Goal: Communication & Community: Answer question/provide support

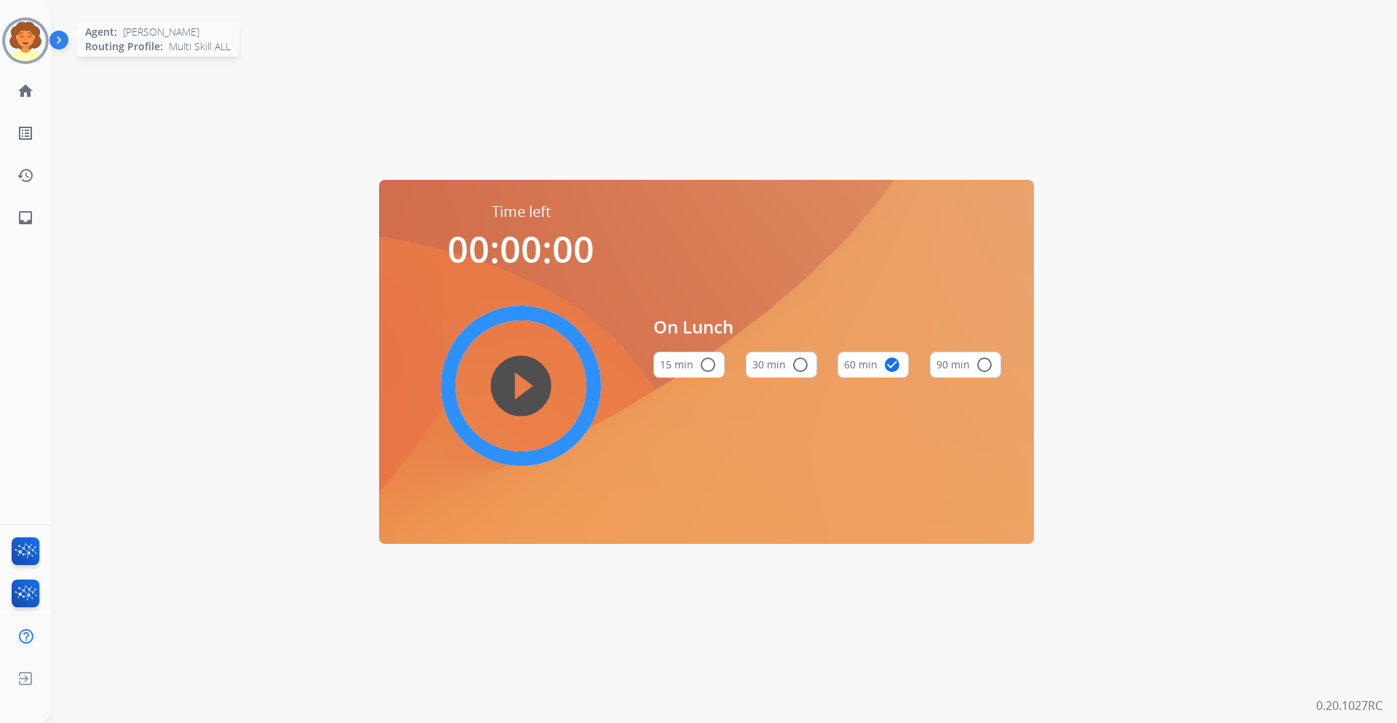
click at [42, 35] on img at bounding box center [25, 40] width 41 height 41
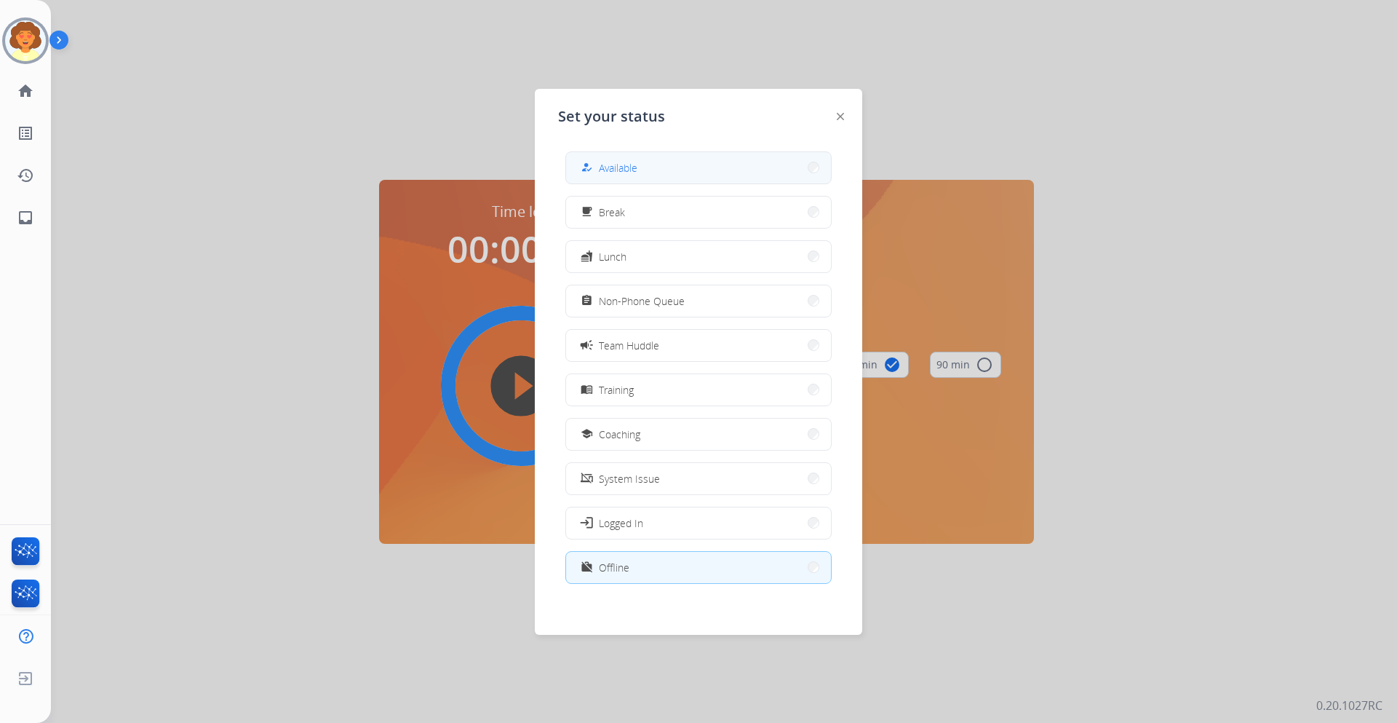
click at [651, 170] on button "how_to_reg Available" at bounding box center [698, 167] width 265 height 31
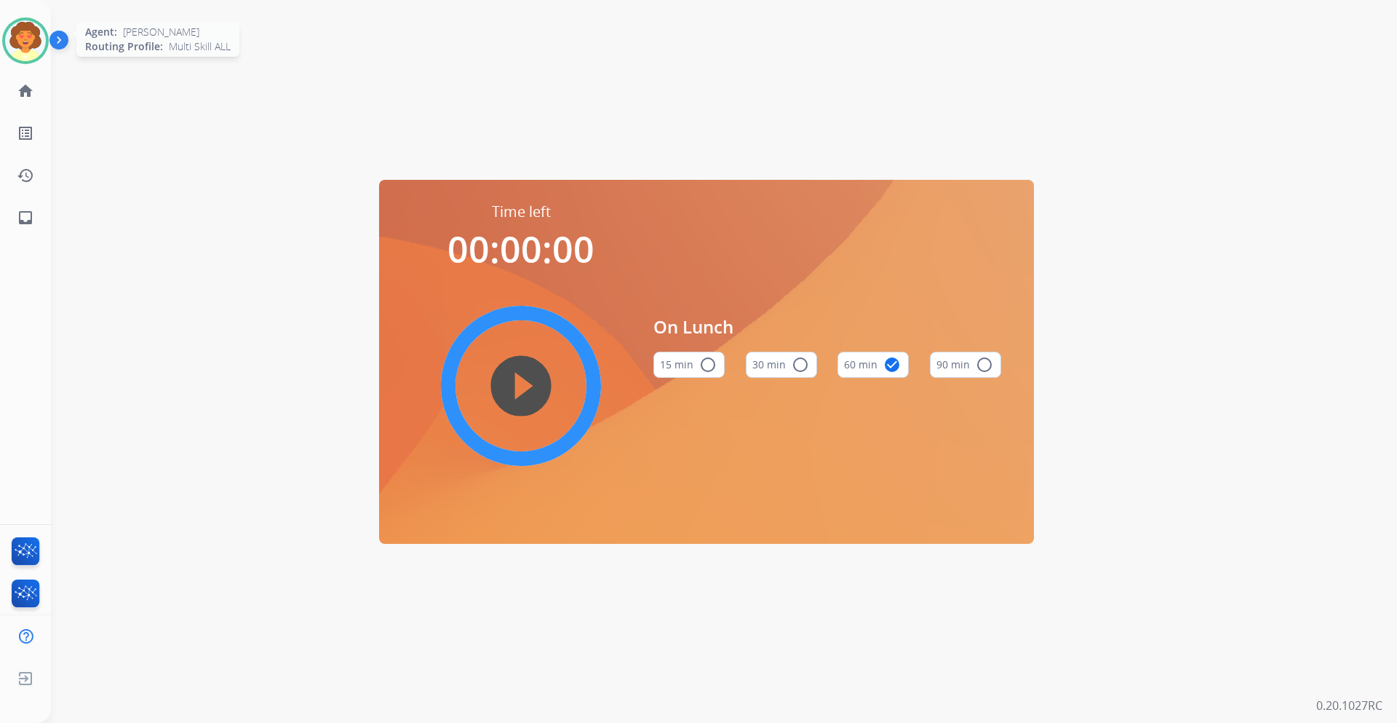
click at [29, 33] on img at bounding box center [25, 40] width 41 height 41
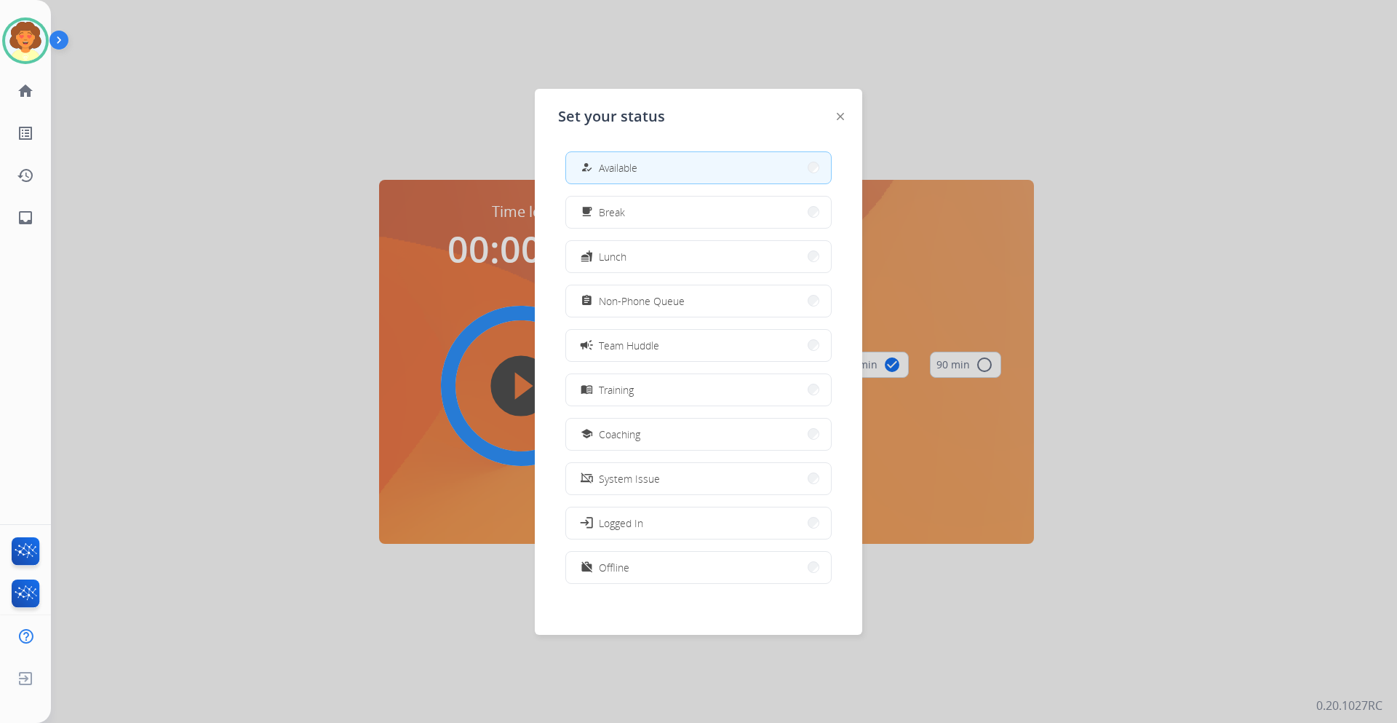
click at [676, 171] on button "how_to_reg Available" at bounding box center [698, 167] width 265 height 31
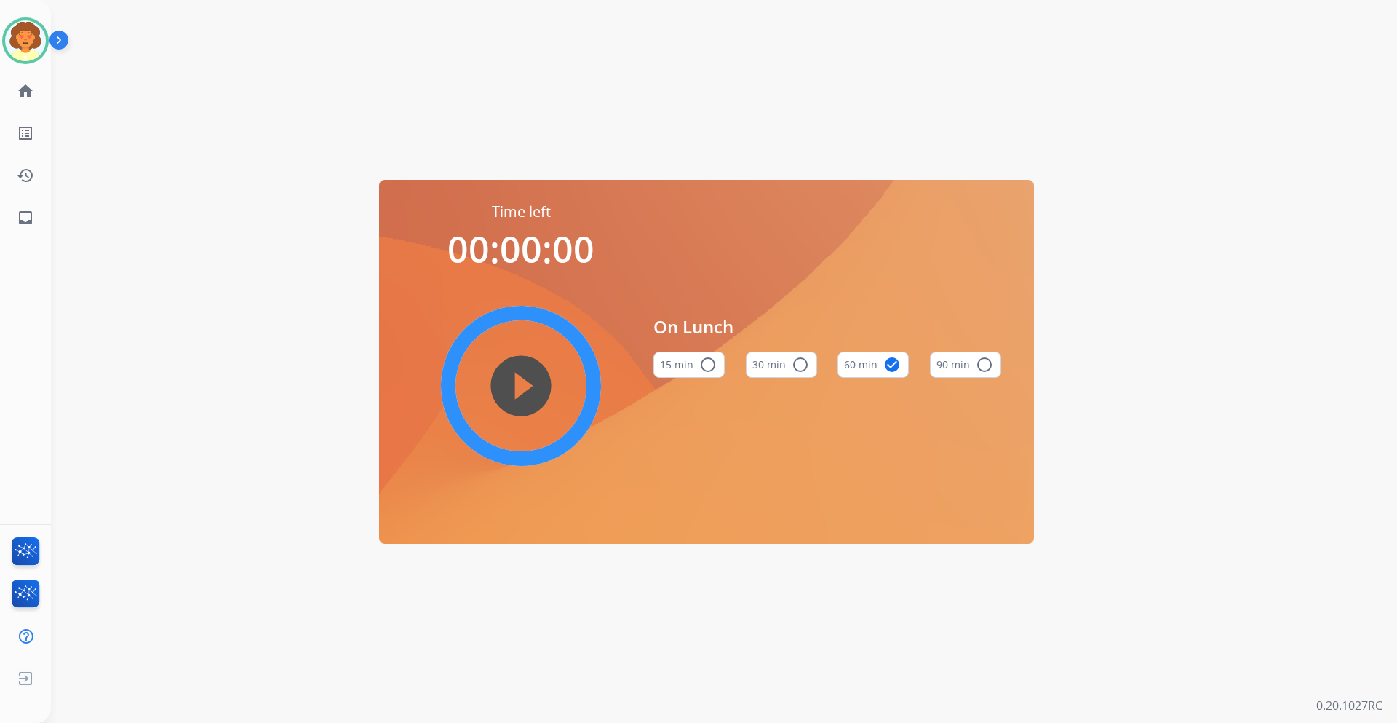
click at [897, 365] on mat-icon "check_circle" at bounding box center [891, 364] width 17 height 17
click at [894, 364] on mat-icon "check_circle" at bounding box center [891, 364] width 17 height 17
click at [889, 364] on mat-icon "check_circle" at bounding box center [891, 364] width 17 height 17
click at [706, 514] on div "Time left 00:00:00 play_circle_filled On Lunch 15 min radio_button_unchecked 30…" at bounding box center [706, 362] width 655 height 364
drag, startPoint x: 621, startPoint y: 687, endPoint x: 336, endPoint y: 582, distance: 303.9
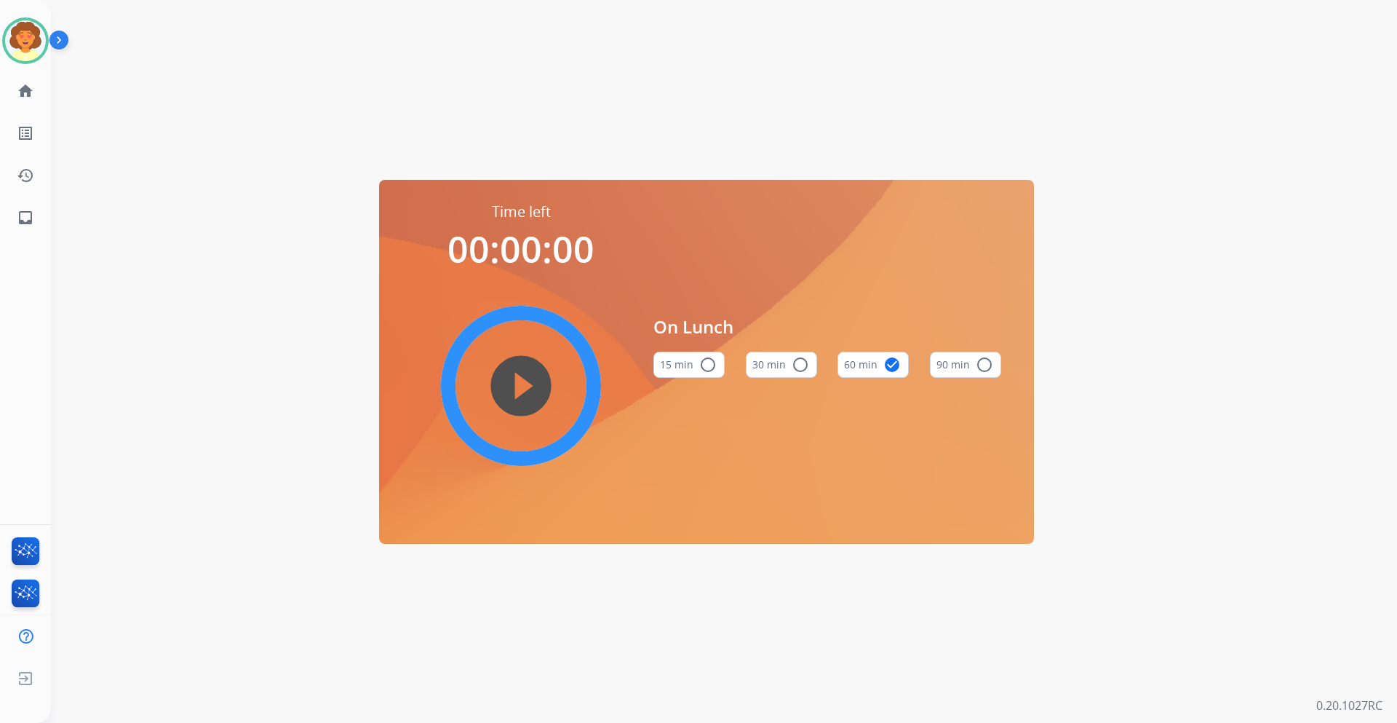
click at [607, 673] on div "Time left 00:00:00 play_circle_filled On Lunch 15 min radio_button_unchecked 30…" at bounding box center [706, 361] width 1311 height 723
drag, startPoint x: 203, startPoint y: 537, endPoint x: 201, endPoint y: 250, distance: 287.5
click at [201, 517] on div "Time left 00:00:00 play_circle_filled On Lunch 15 min radio_button_unchecked 30…" at bounding box center [706, 361] width 1311 height 723
click at [261, 108] on div "Time left 00:00:00 play_circle_filled On Lunch 15 min radio_button_unchecked 30…" at bounding box center [706, 361] width 1311 height 723
click at [25, 42] on img at bounding box center [25, 40] width 41 height 41
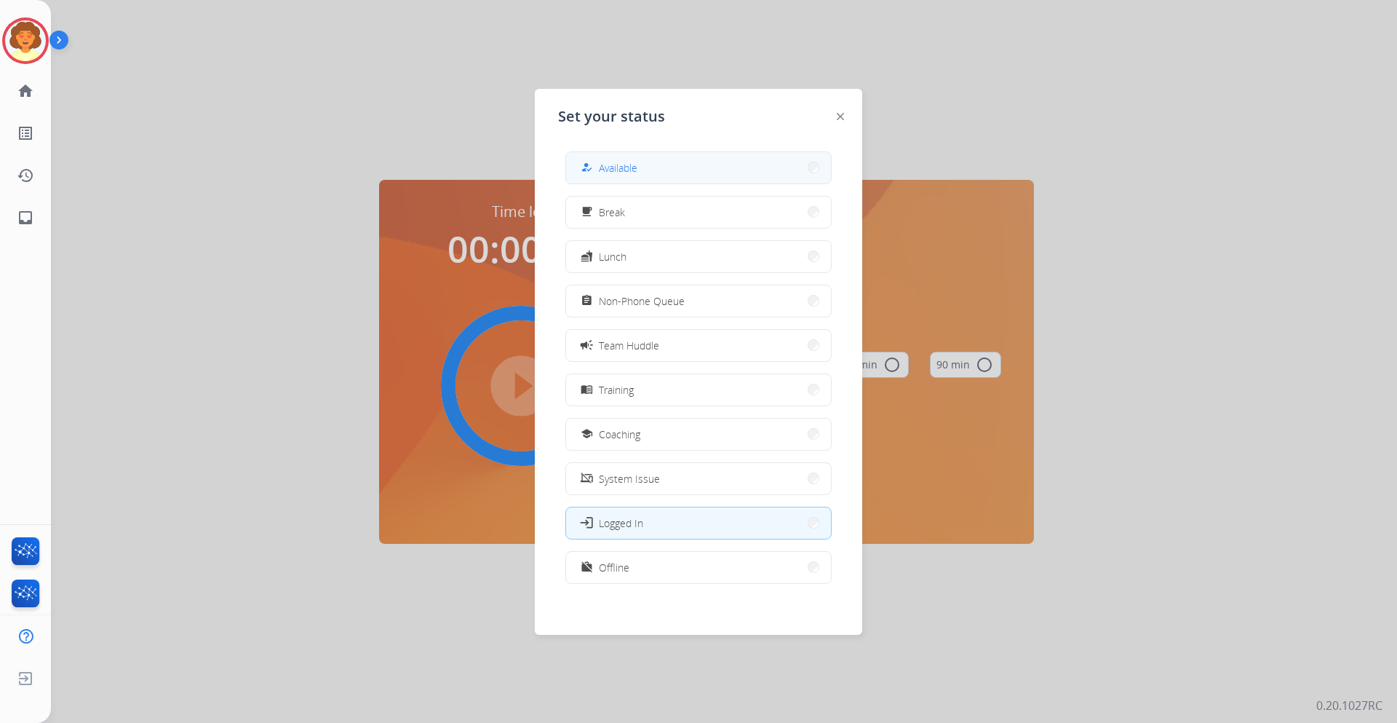
click at [620, 168] on span "Available" at bounding box center [618, 167] width 39 height 15
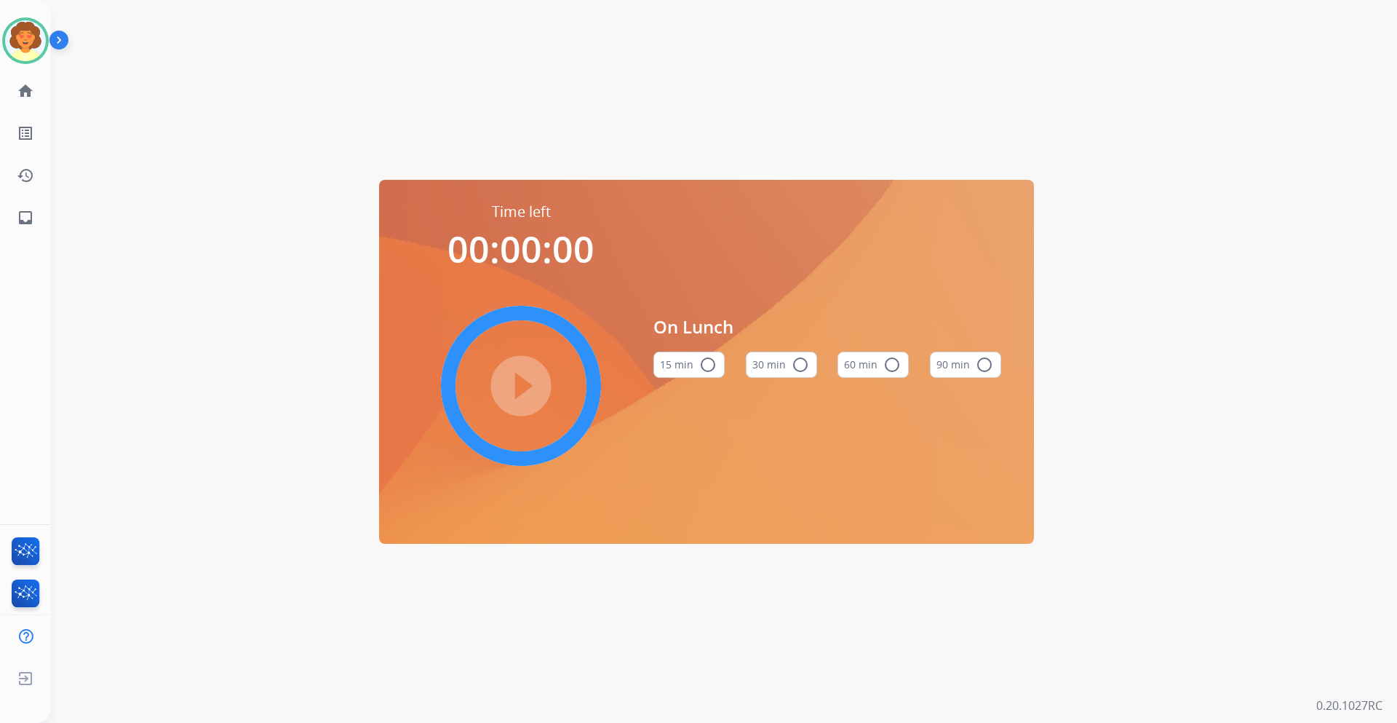
click at [690, 138] on div "Time left 00:00:00 play_circle_filled On Lunch 15 min radio_button_unchecked 30…" at bounding box center [706, 361] width 1311 height 723
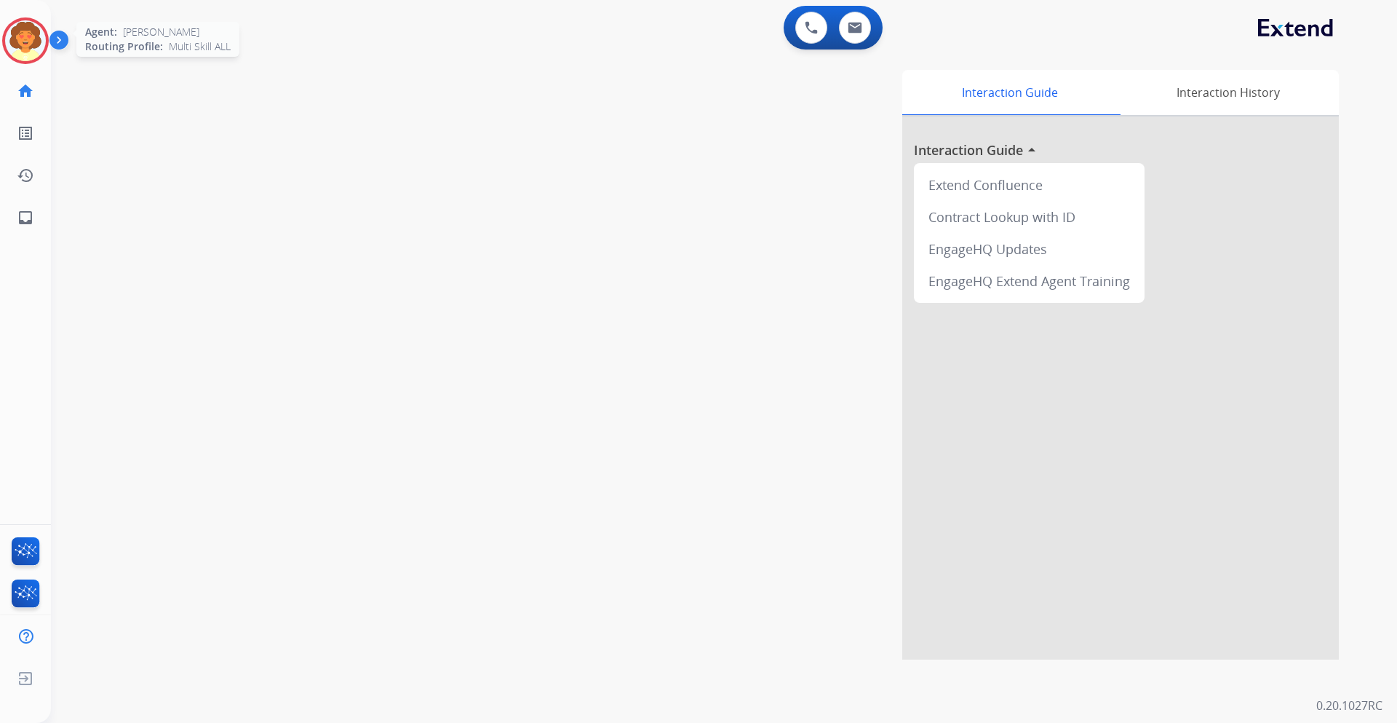
click at [20, 34] on img at bounding box center [25, 40] width 41 height 41
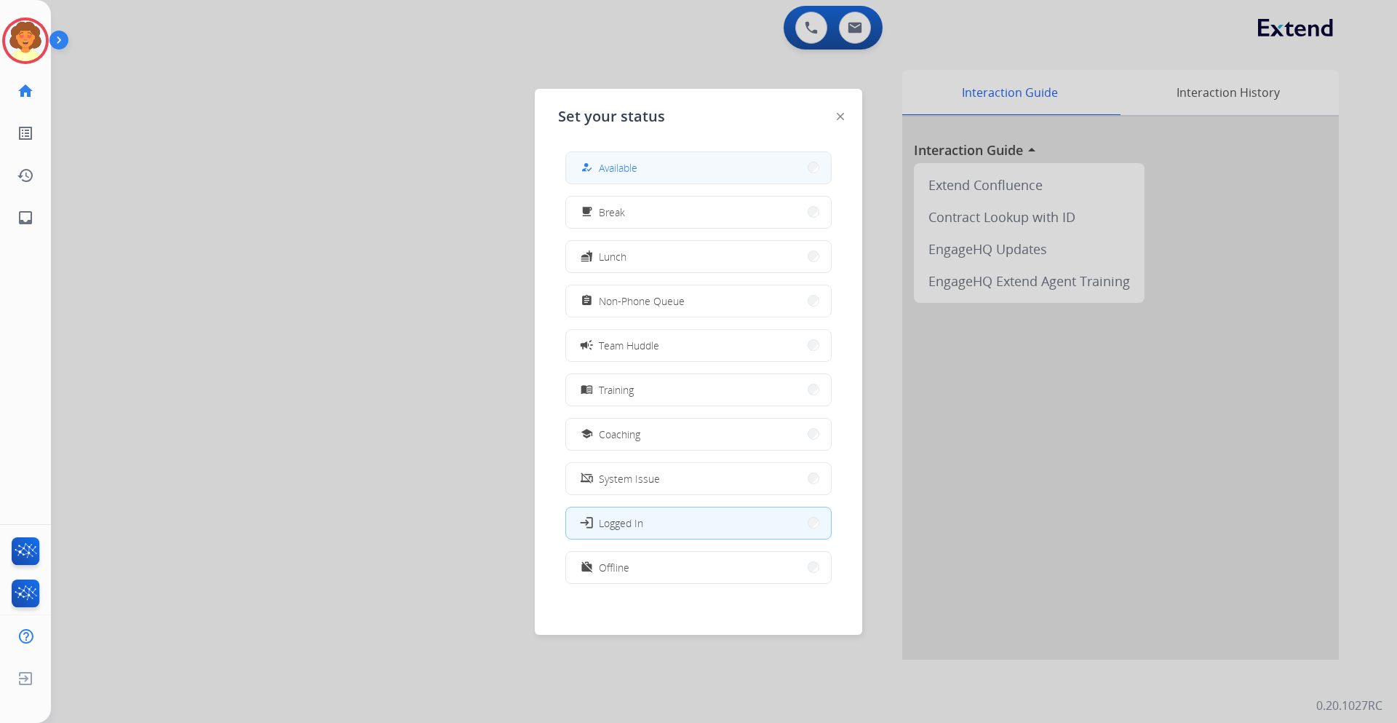
click at [641, 165] on button "how_to_reg Available" at bounding box center [698, 167] width 265 height 31
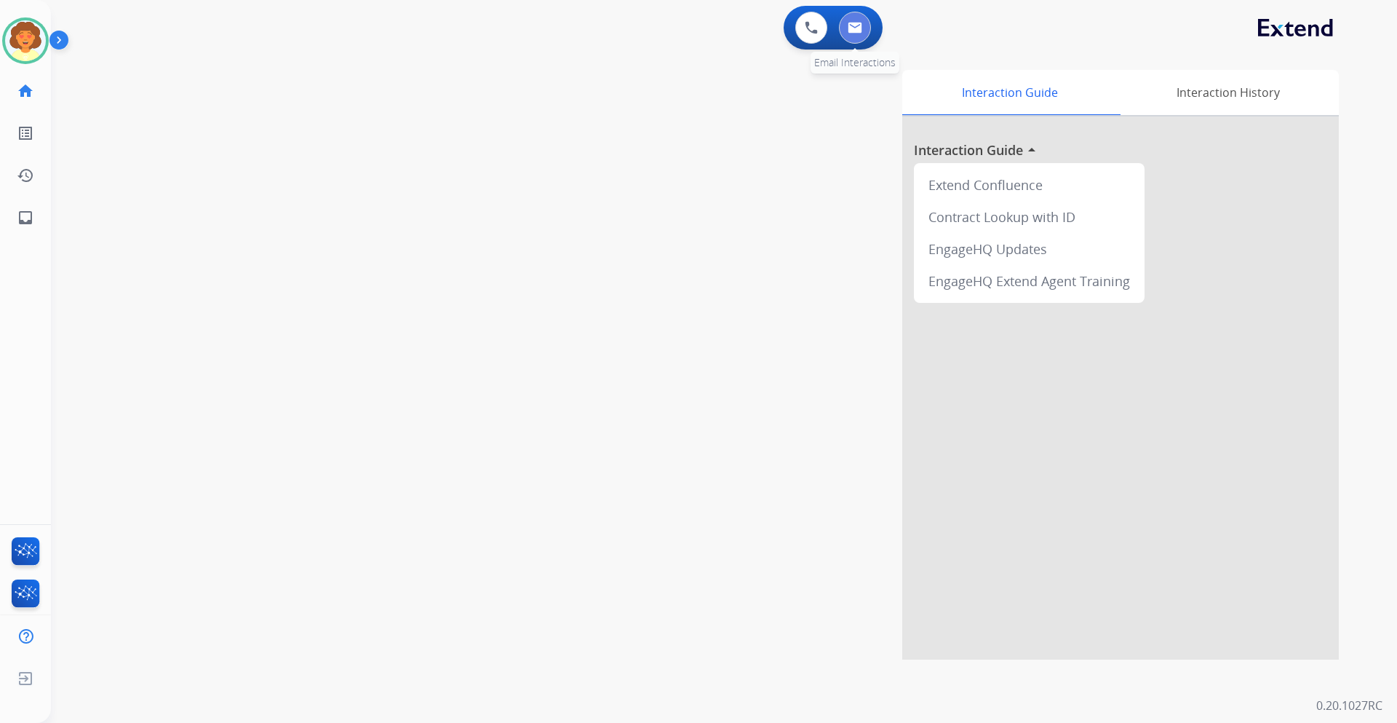
click at [861, 26] on img at bounding box center [855, 28] width 15 height 12
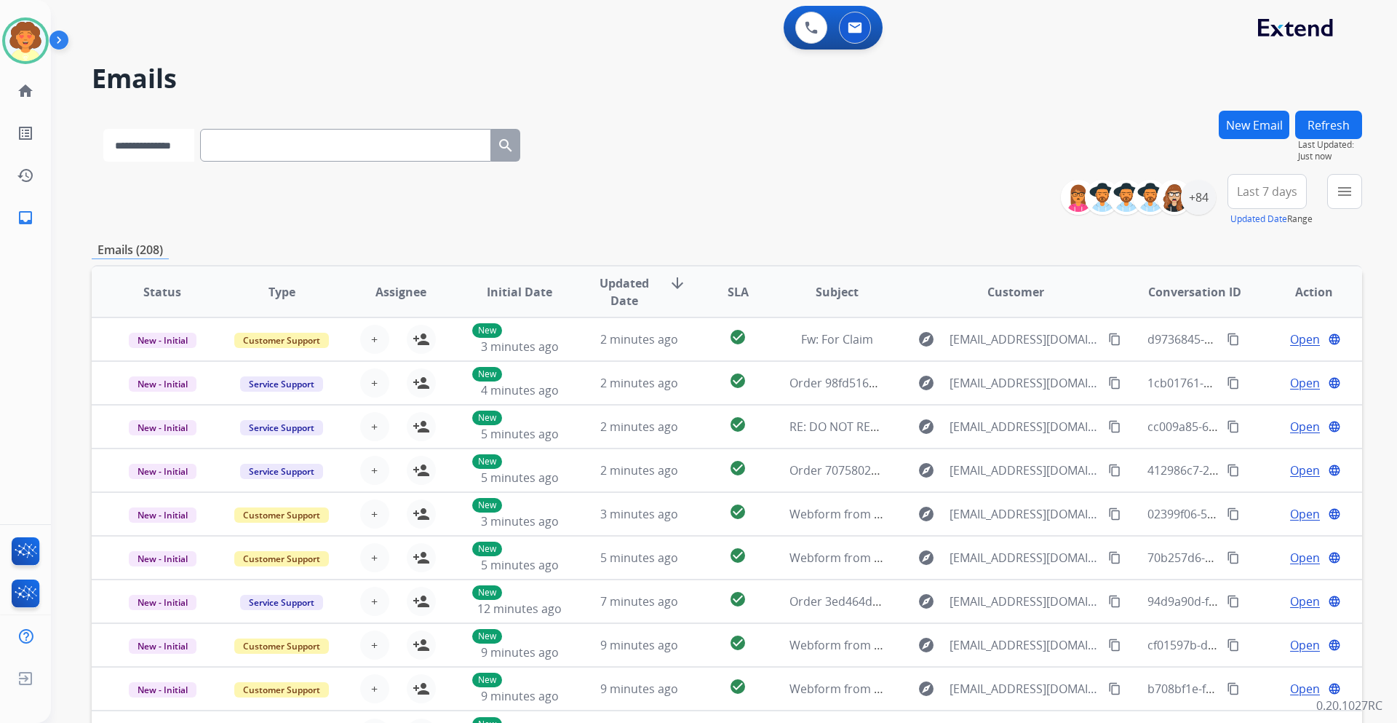
click at [178, 150] on select "**********" at bounding box center [148, 145] width 91 height 33
select select "**********"
click at [103, 129] on select "**********" at bounding box center [148, 145] width 91 height 33
click at [242, 137] on input "text" at bounding box center [347, 145] width 291 height 33
paste input "**********"
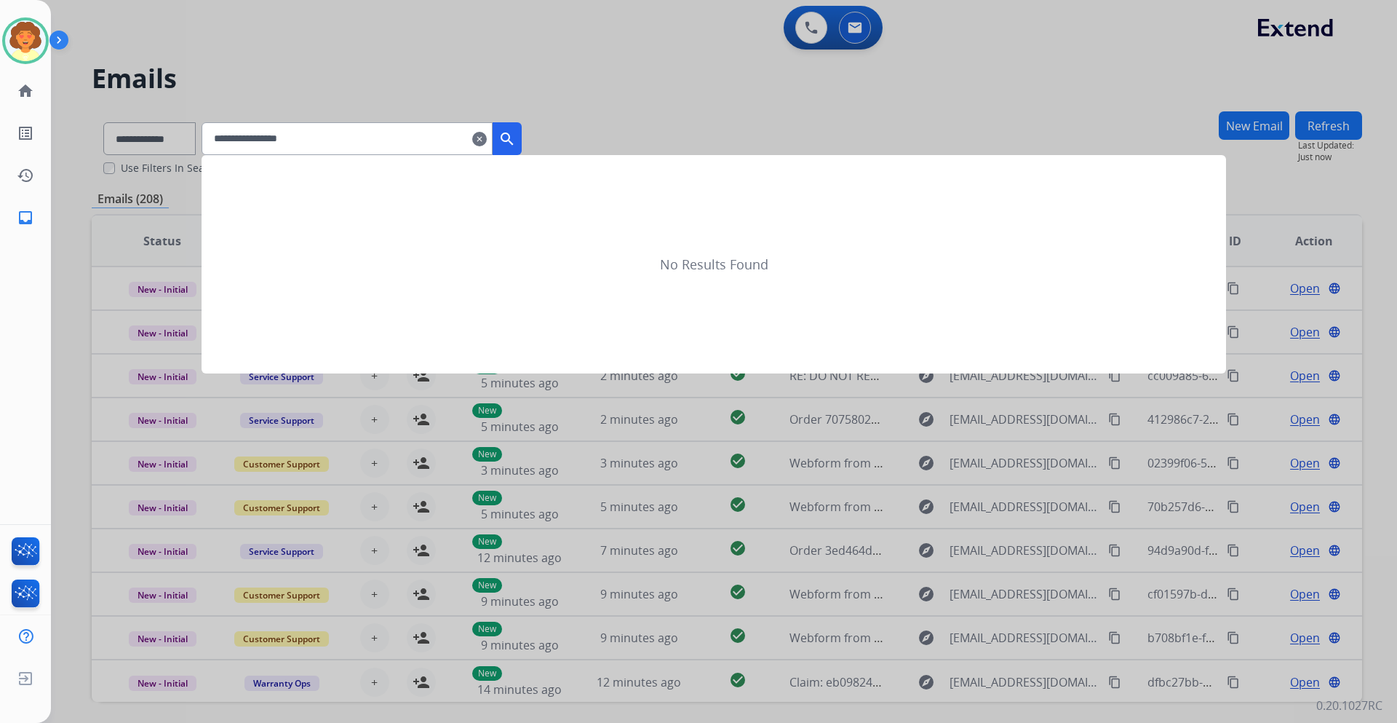
type input "**********"
click at [516, 139] on mat-icon "search" at bounding box center [506, 138] width 17 height 17
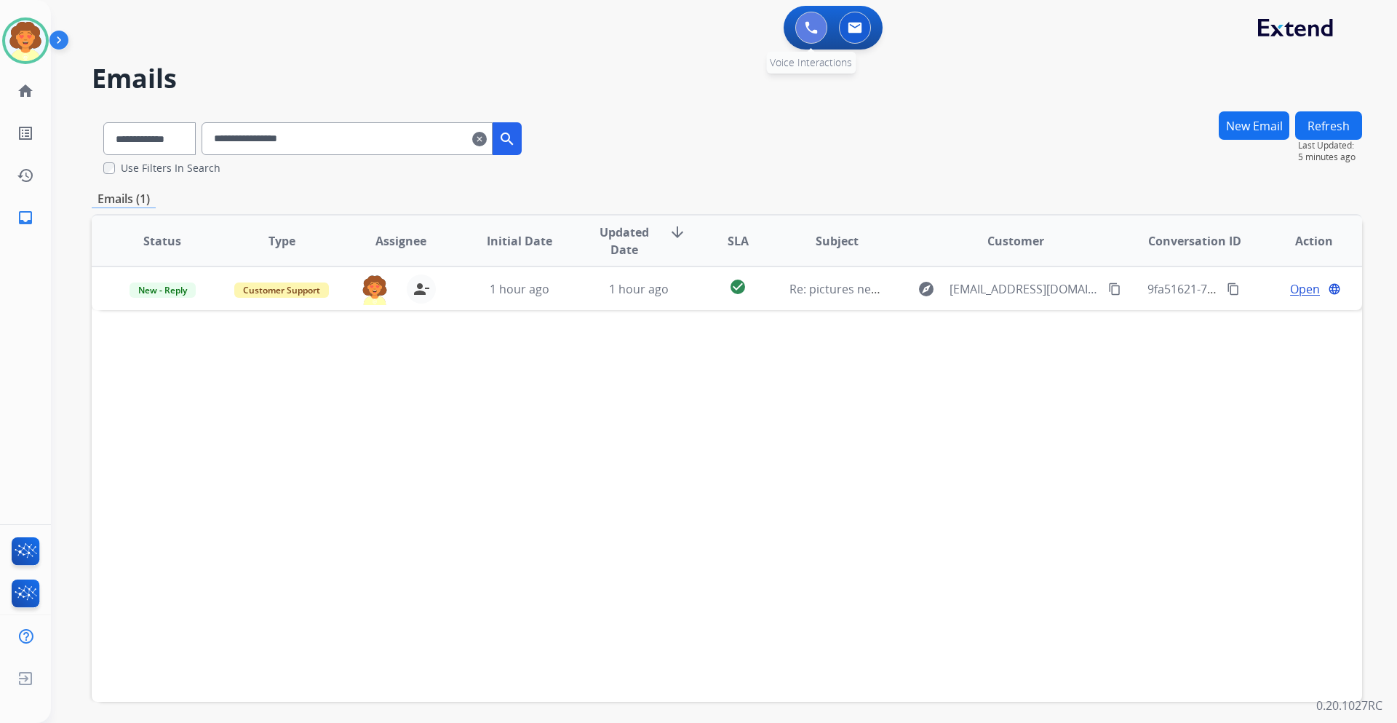
click at [818, 33] on button at bounding box center [811, 28] width 32 height 32
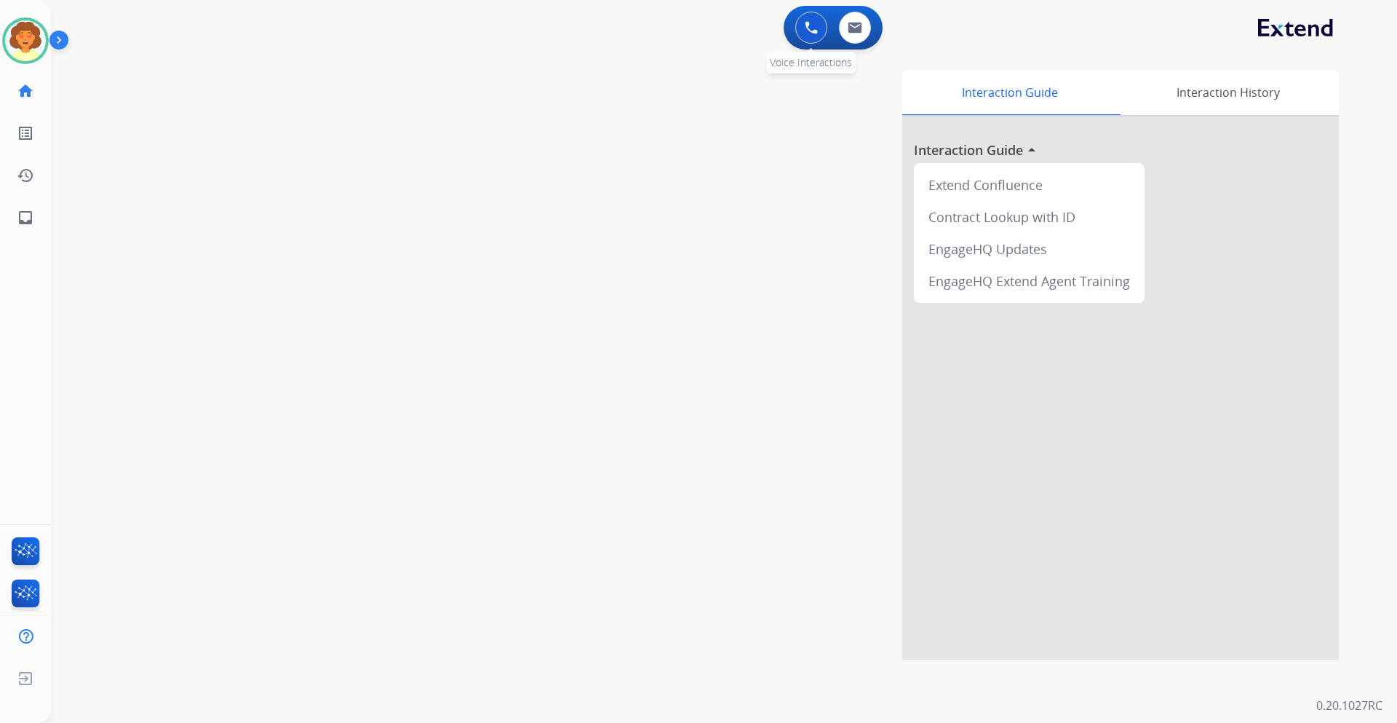
click at [808, 38] on button at bounding box center [811, 28] width 32 height 32
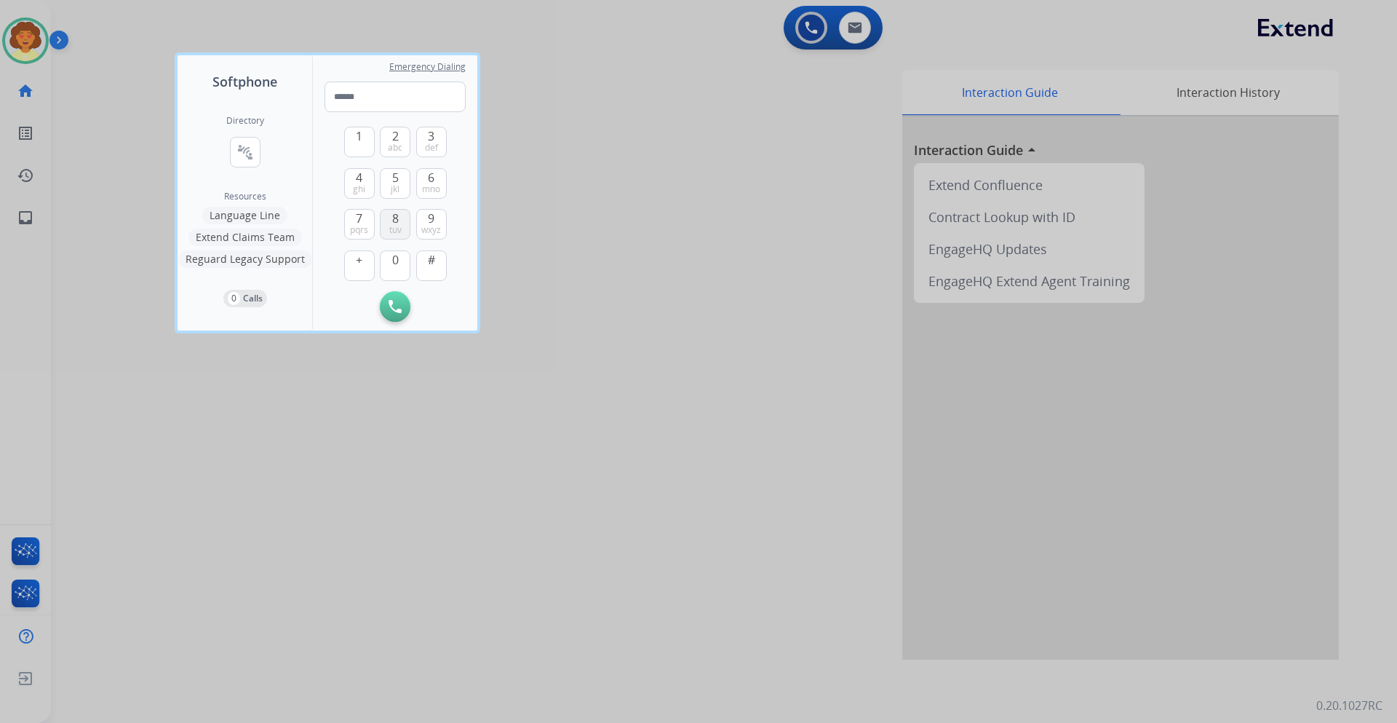
click at [394, 224] on span "tuv" at bounding box center [395, 230] width 12 height 12
click at [391, 257] on button "0" at bounding box center [395, 265] width 31 height 31
click at [357, 175] on span "4" at bounding box center [359, 177] width 7 height 17
click at [355, 219] on button "7 pqrs" at bounding box center [359, 224] width 31 height 31
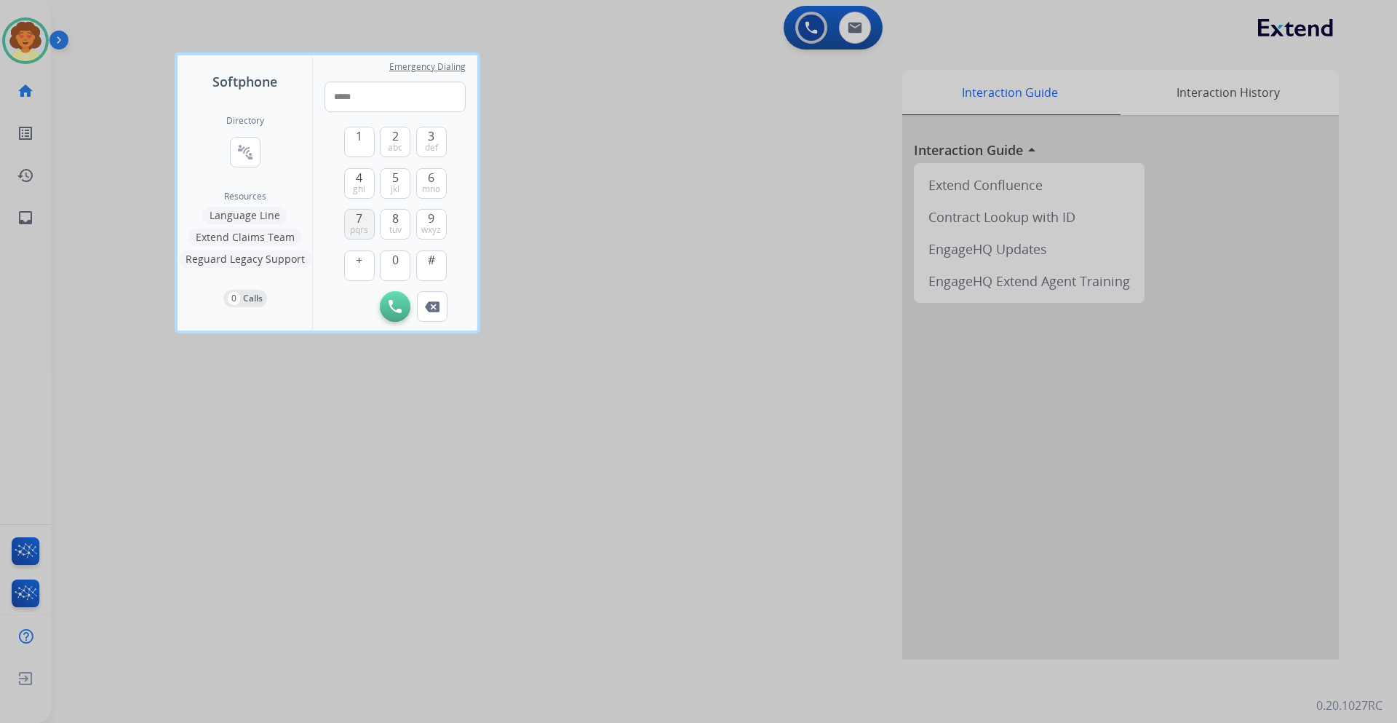
click at [355, 219] on button "7 pqrs" at bounding box center [359, 224] width 31 height 31
click at [397, 259] on span "0" at bounding box center [395, 259] width 7 height 17
click at [428, 224] on span "wxyz" at bounding box center [431, 230] width 20 height 12
click at [356, 221] on span "7" at bounding box center [359, 218] width 7 height 17
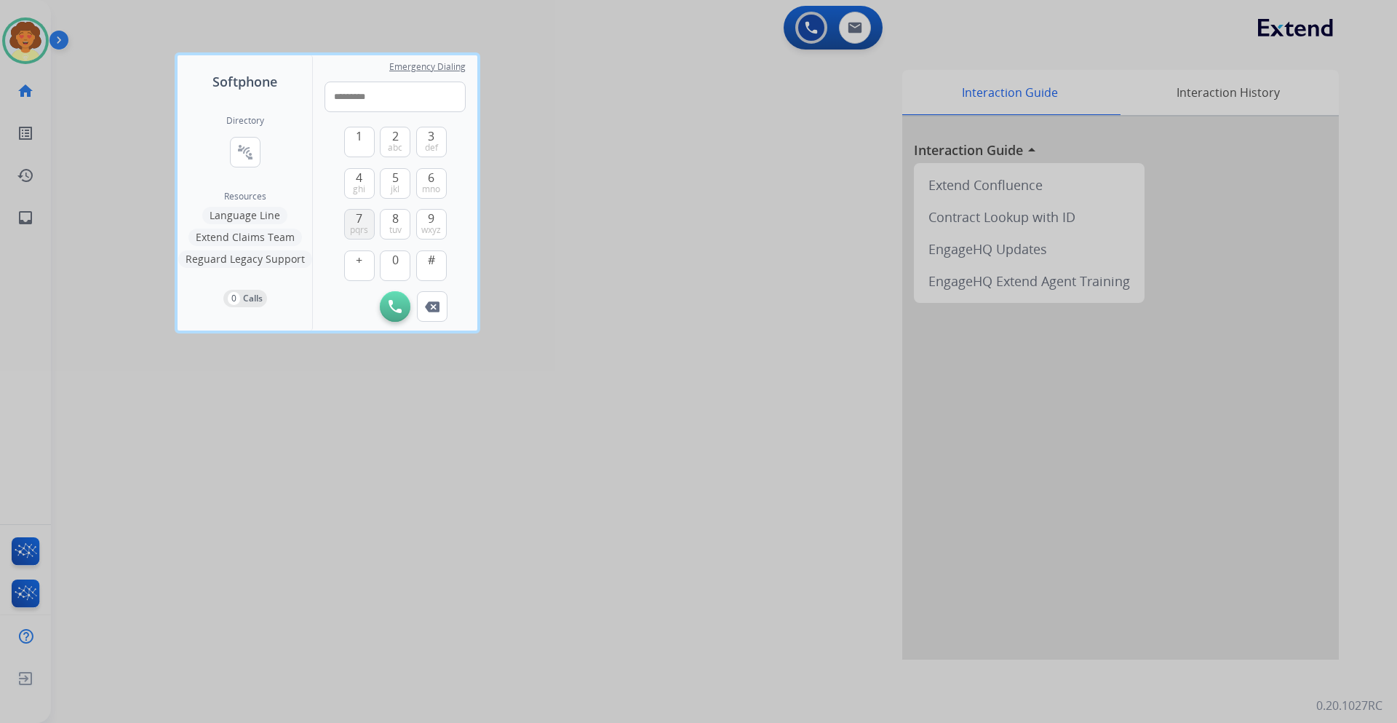
type input "**********"
click at [400, 307] on img at bounding box center [395, 306] width 13 height 13
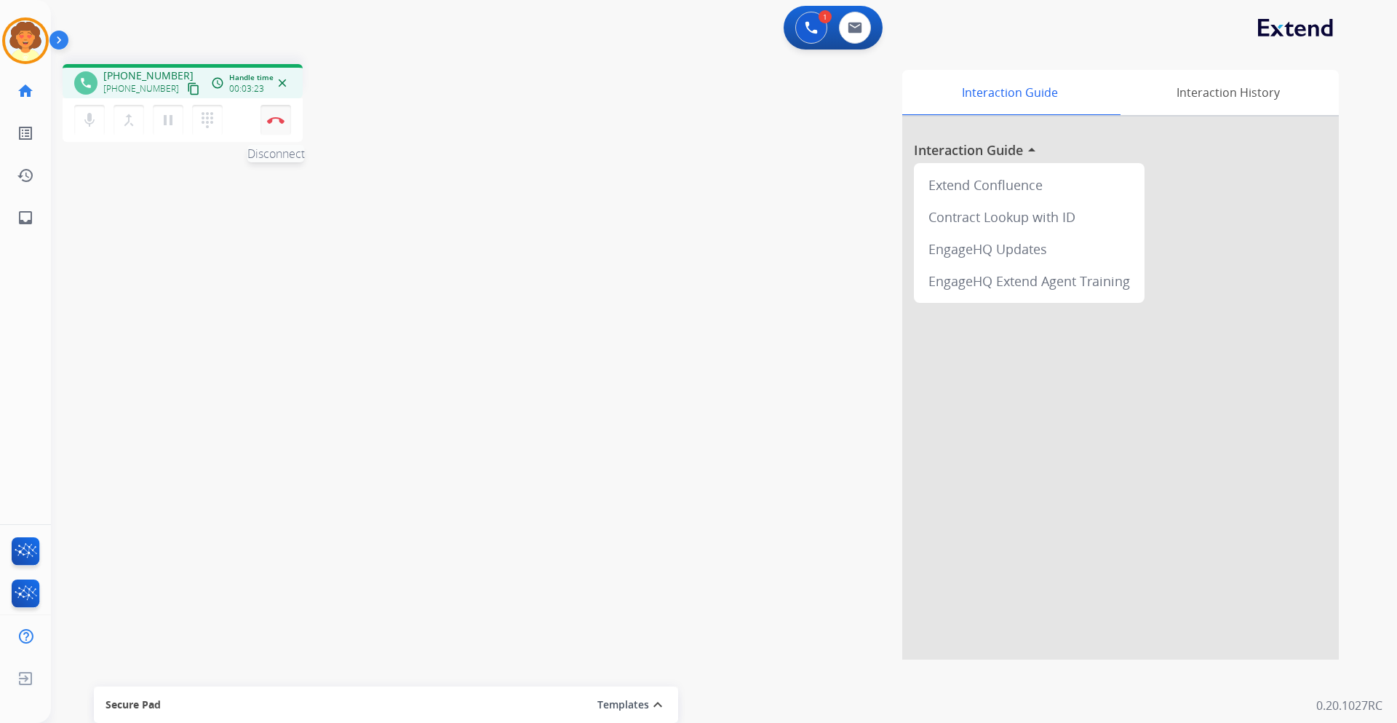
click at [276, 127] on button "Disconnect" at bounding box center [276, 120] width 31 height 31
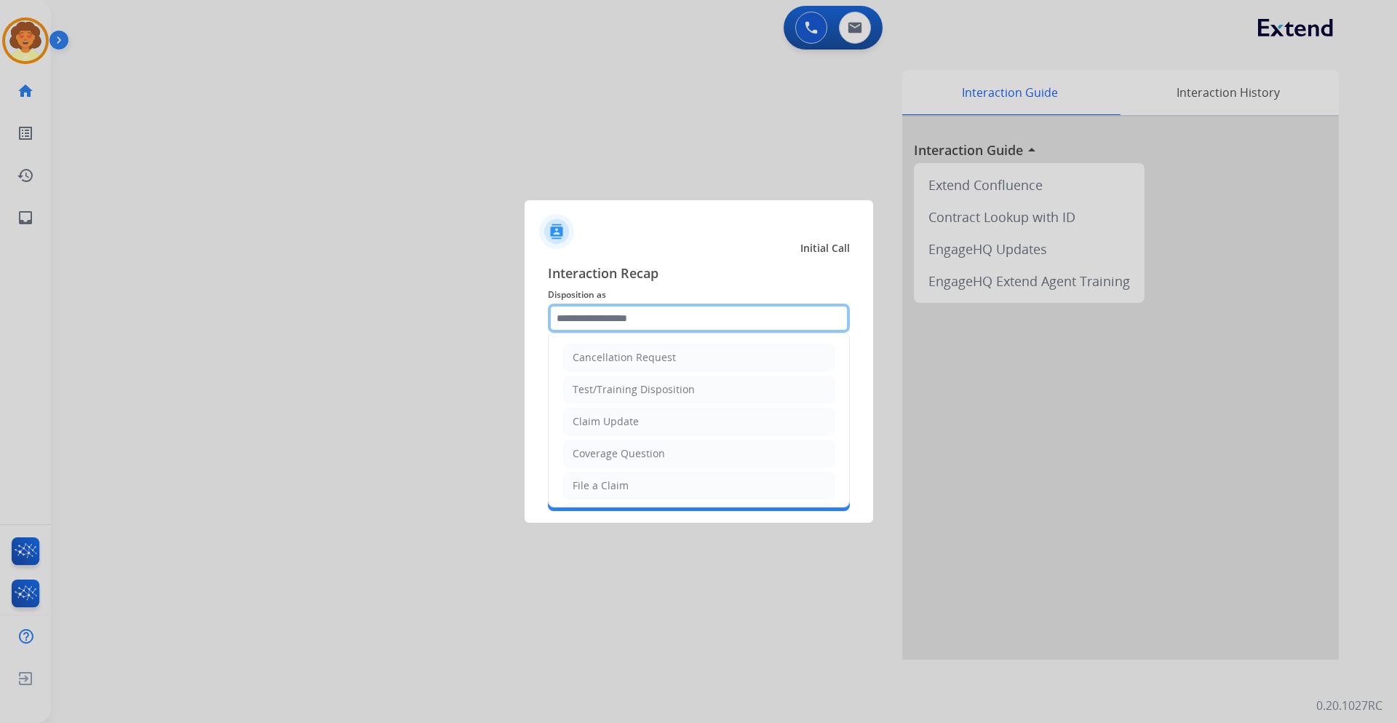
click at [622, 321] on input "text" at bounding box center [699, 317] width 302 height 29
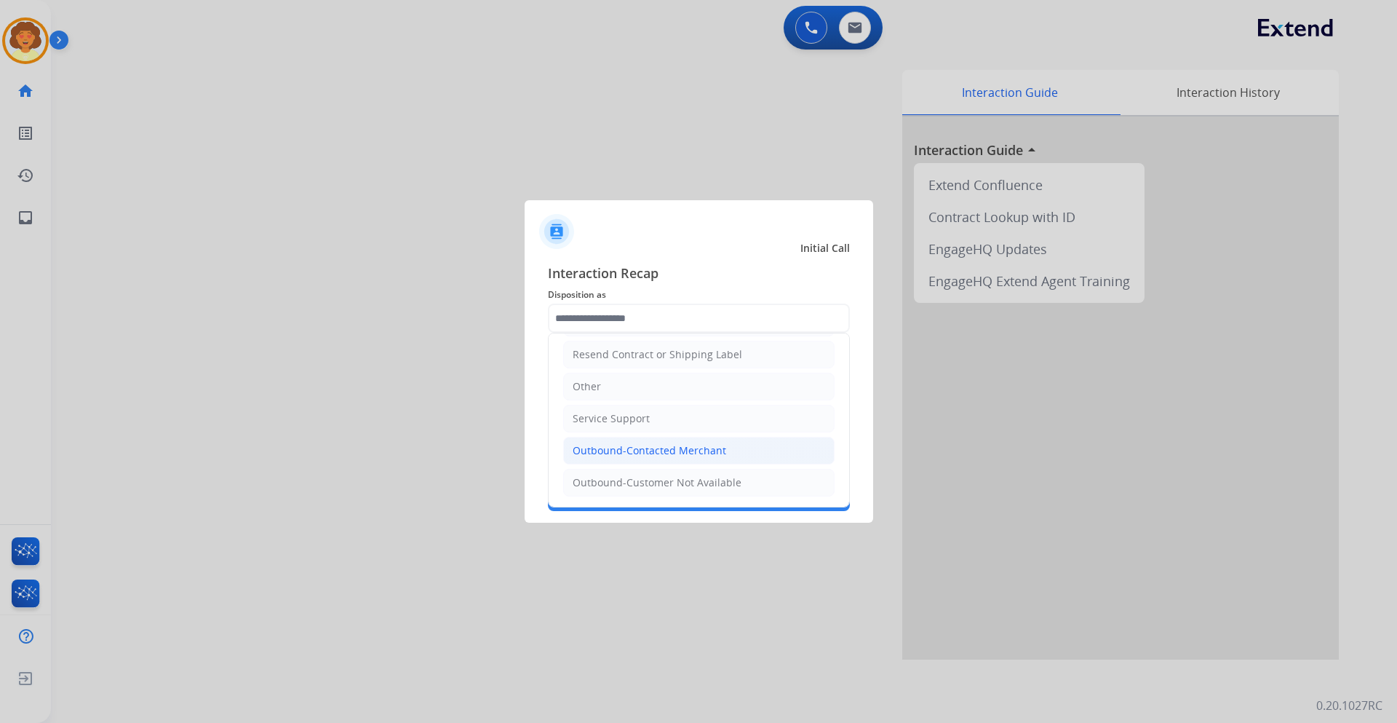
click at [649, 452] on div "Outbound-Contacted Merchant" at bounding box center [650, 450] width 154 height 15
type input "**********"
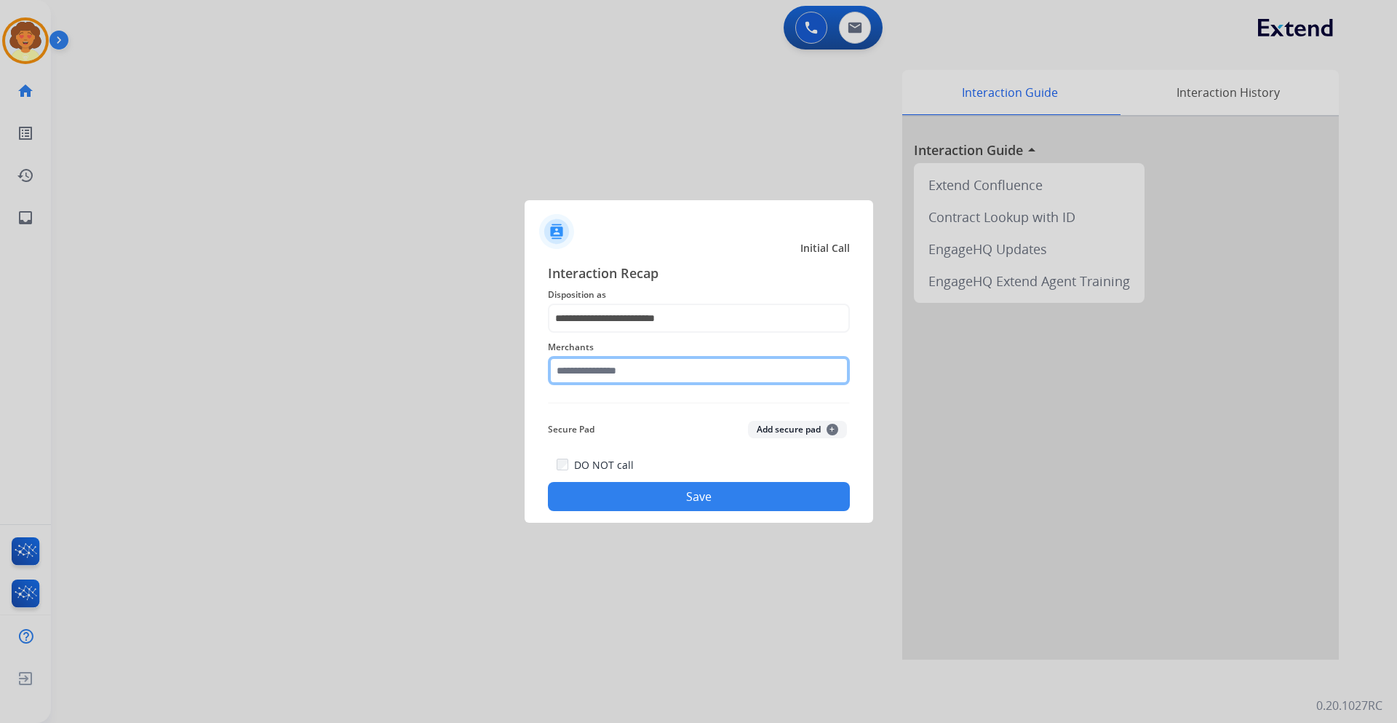
click at [581, 367] on input "text" at bounding box center [699, 370] width 302 height 29
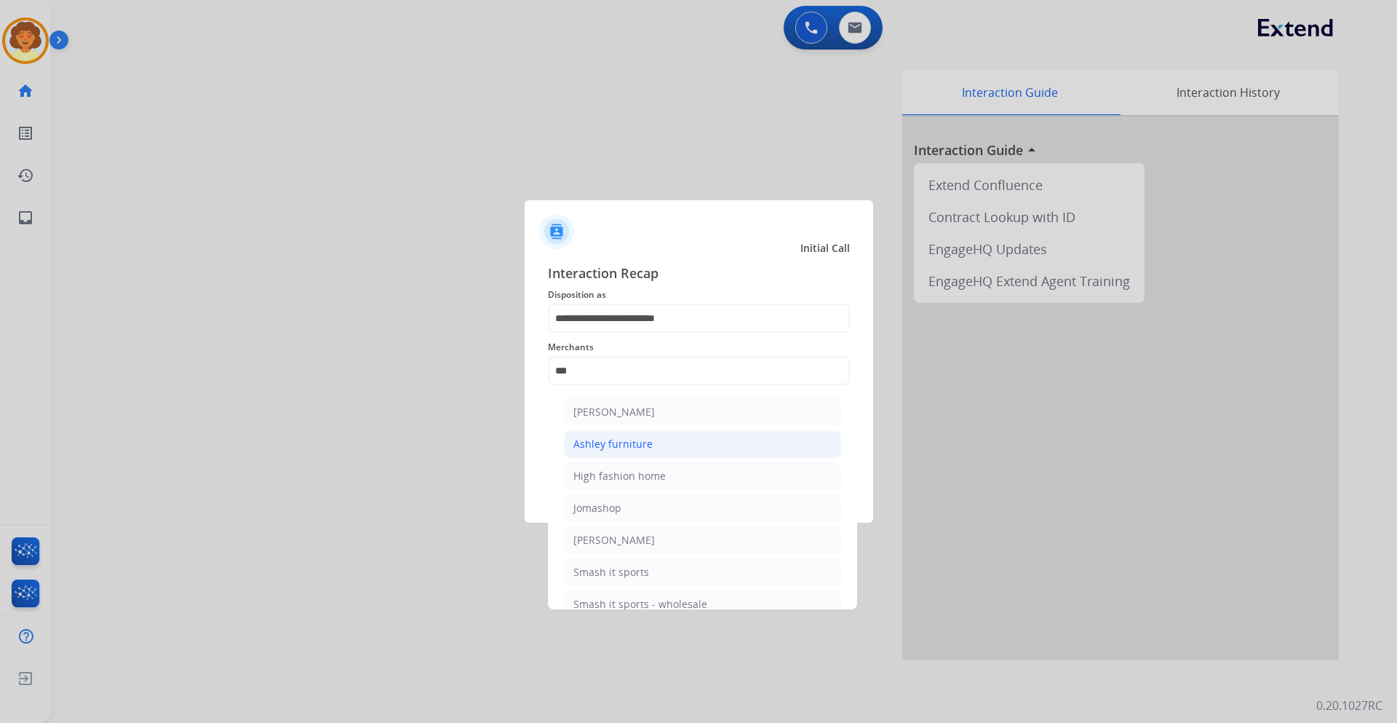
click at [611, 445] on div "Ashley furniture" at bounding box center [612, 444] width 79 height 15
type input "**********"
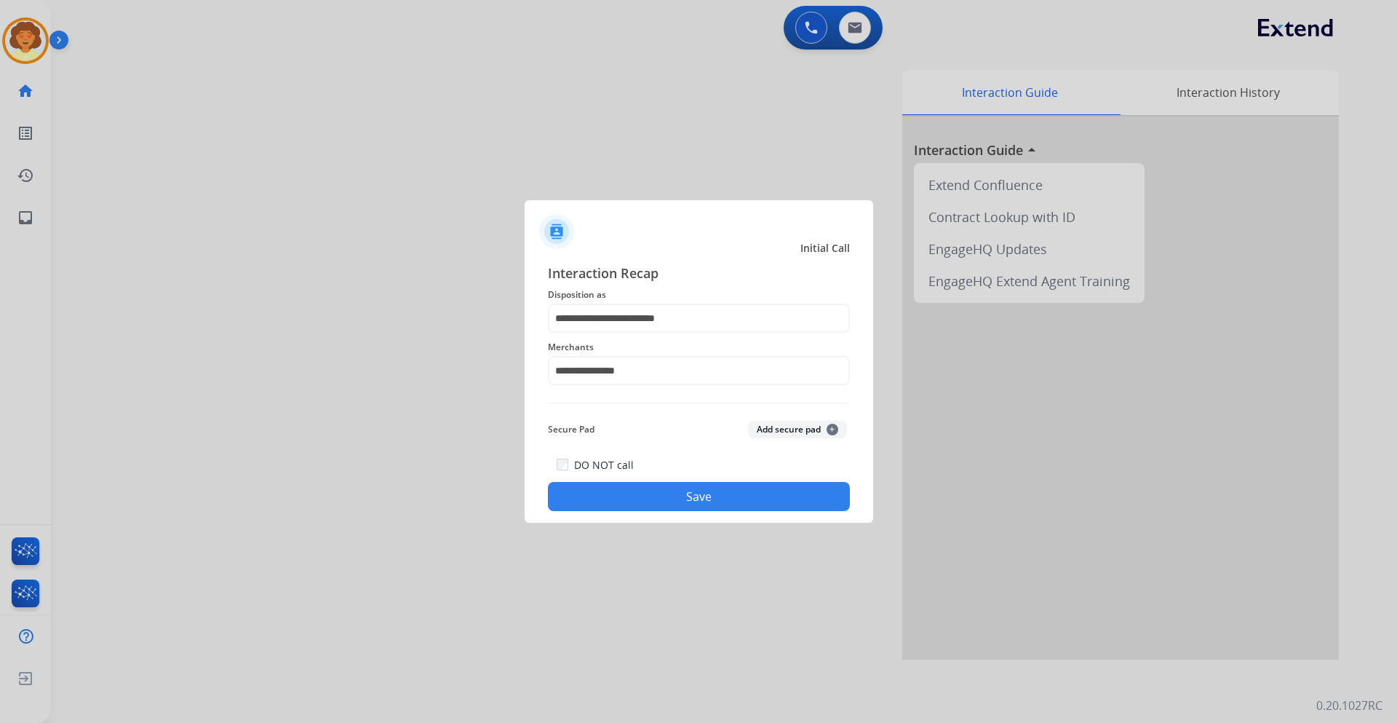
click at [676, 500] on button "Save" at bounding box center [699, 496] width 302 height 29
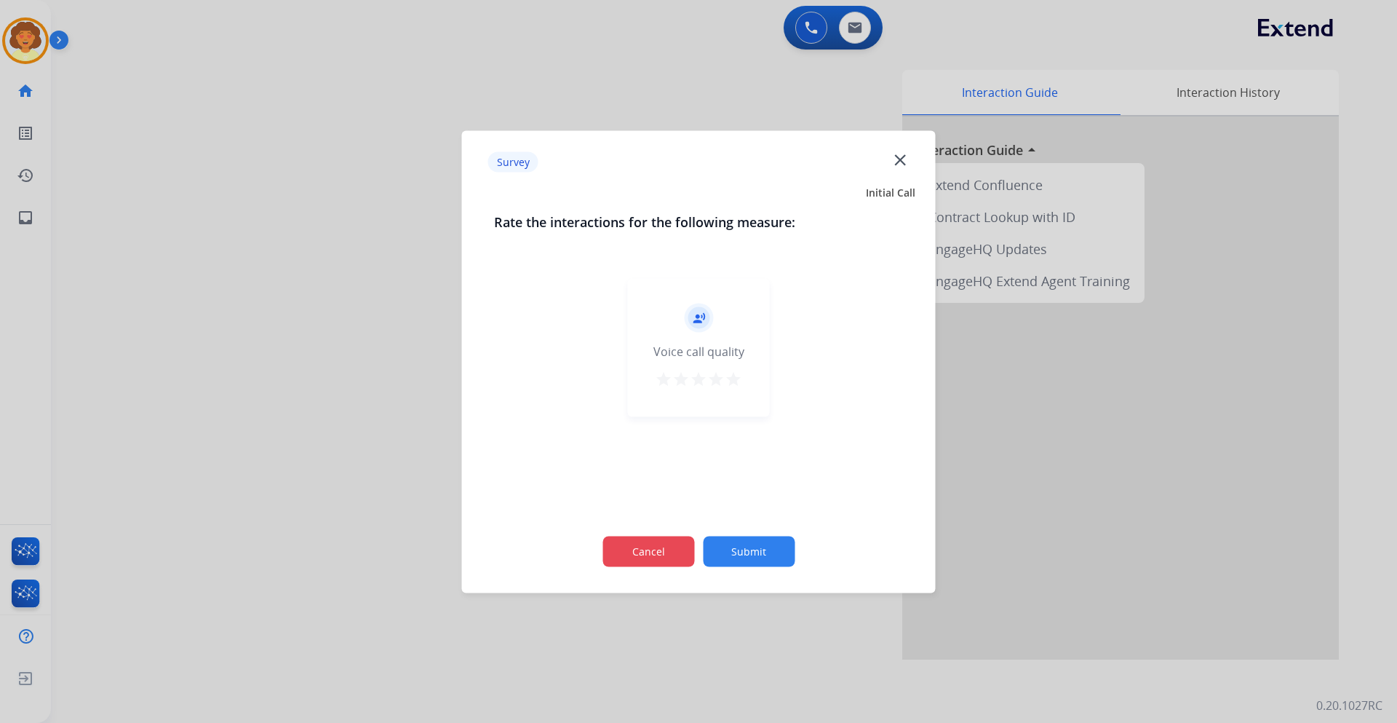
click at [652, 549] on button "Cancel" at bounding box center [649, 551] width 92 height 31
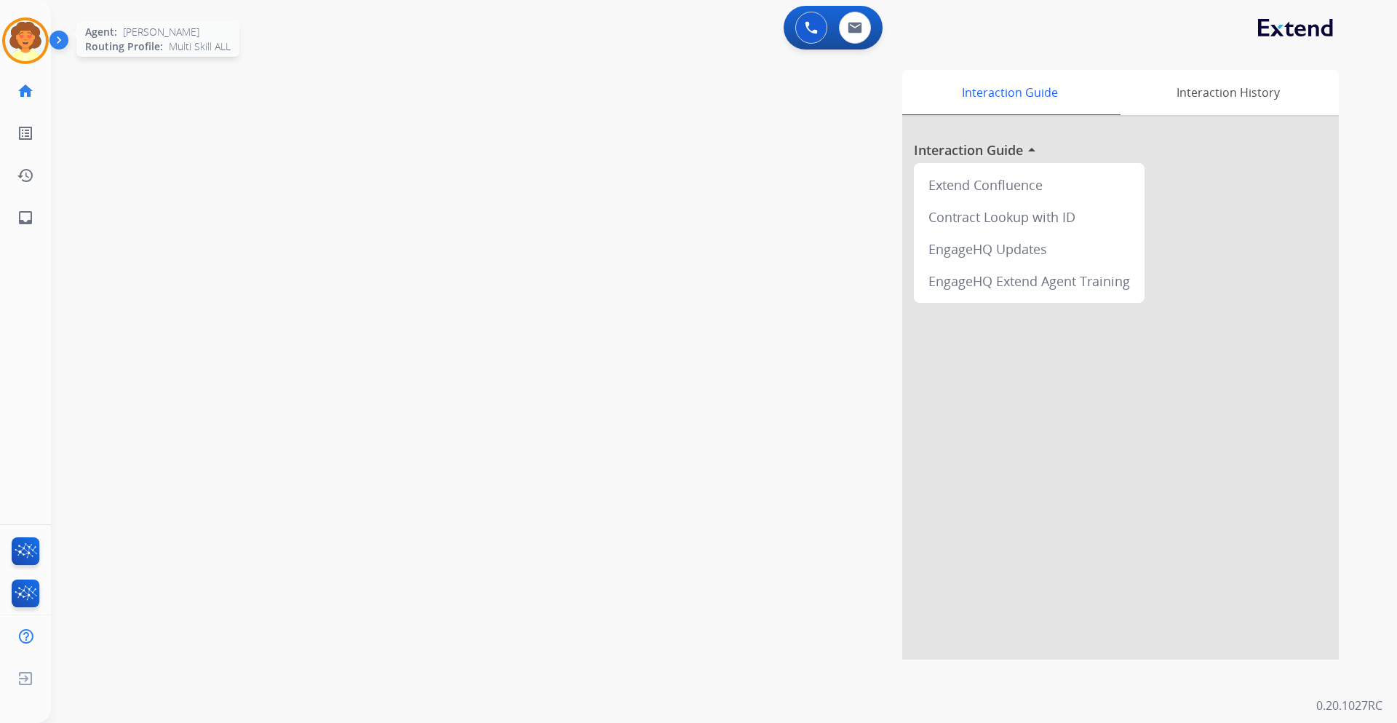
click at [33, 44] on img at bounding box center [25, 40] width 41 height 41
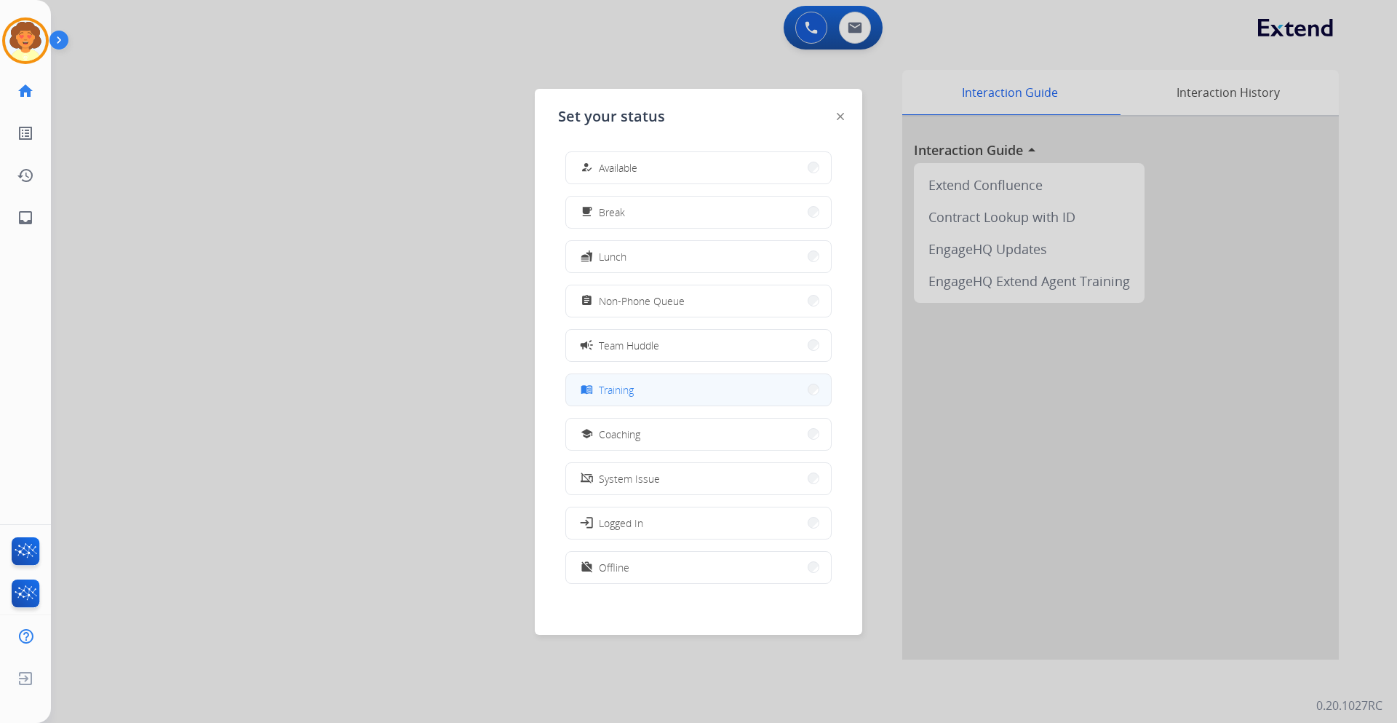
click at [651, 392] on button "menu_book Training" at bounding box center [698, 389] width 265 height 31
